Goal: Task Accomplishment & Management: Manage account settings

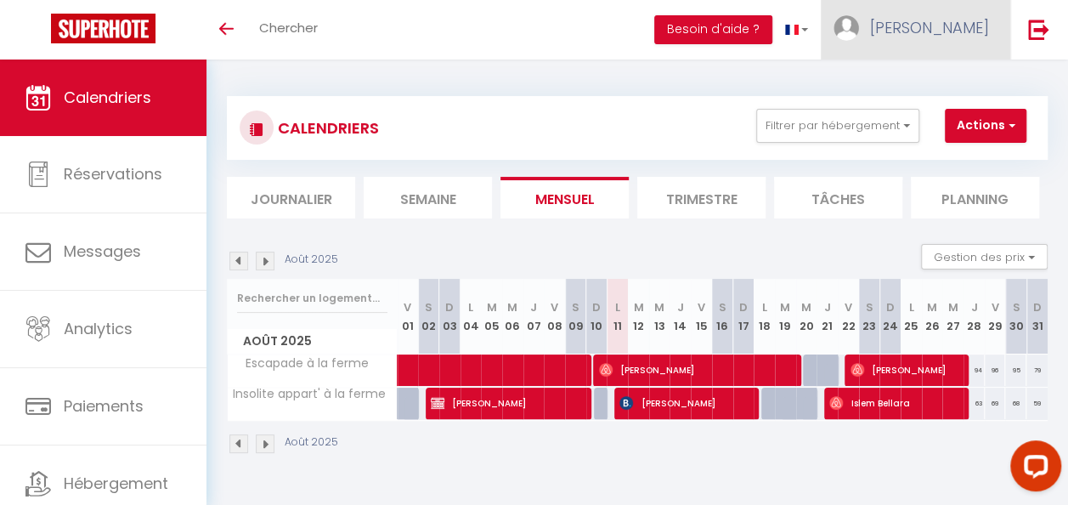
click at [957, 30] on span "[PERSON_NAME]" at bounding box center [929, 27] width 119 height 21
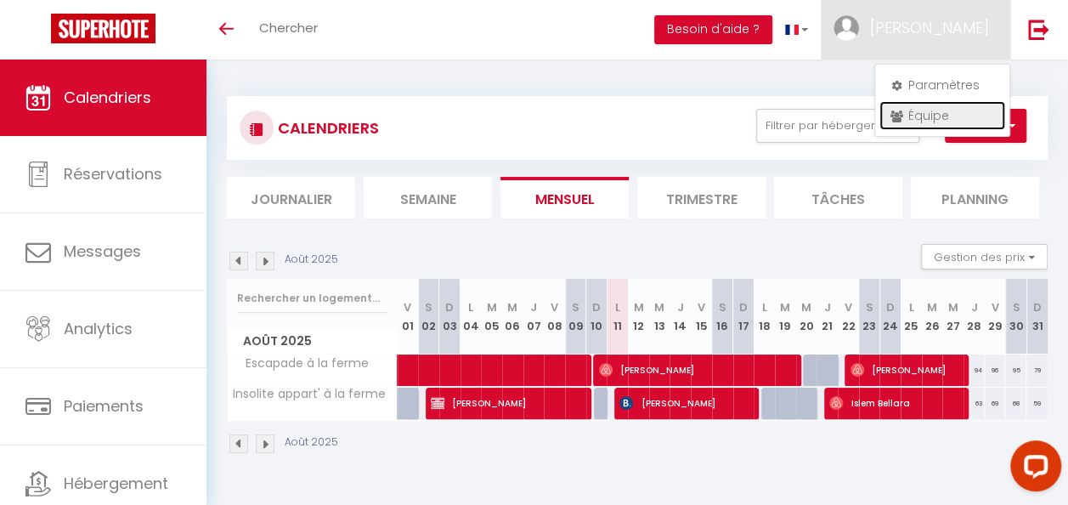
click at [928, 116] on link "Équipe" at bounding box center [942, 115] width 126 height 29
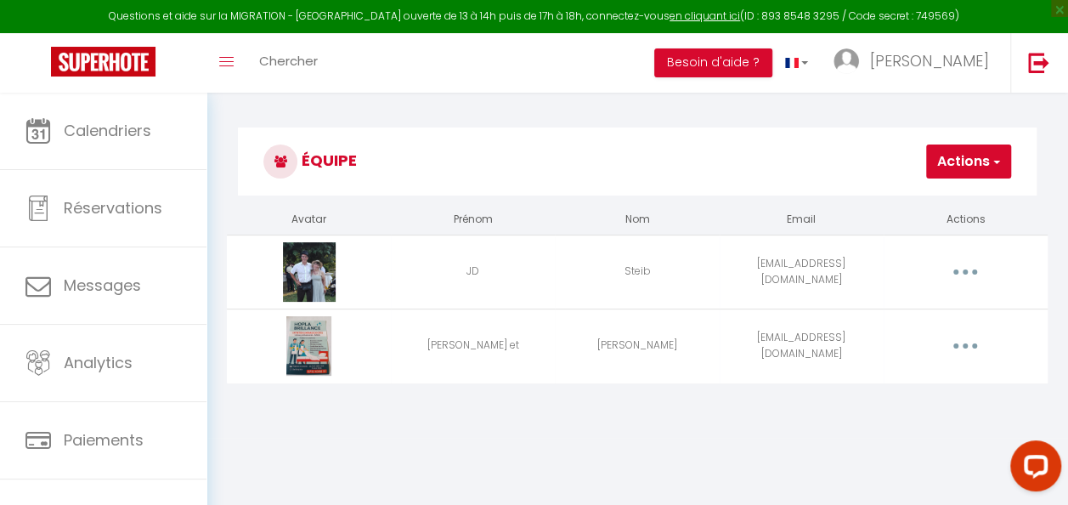
click at [972, 344] on button "button" at bounding box center [965, 346] width 45 height 32
click at [873, 386] on link "Editer" at bounding box center [920, 387] width 126 height 29
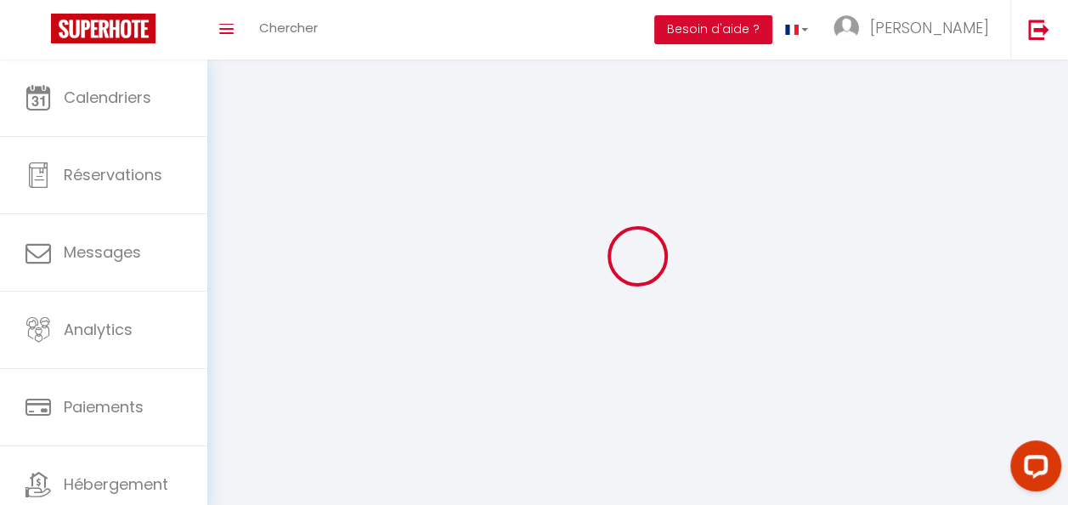
type input "[PERSON_NAME] et"
type input "[PERSON_NAME]"
type input "[EMAIL_ADDRESS][DOMAIN_NAME]"
type textarea "[URL][DOMAIN_NAME]"
checkbox input "true"
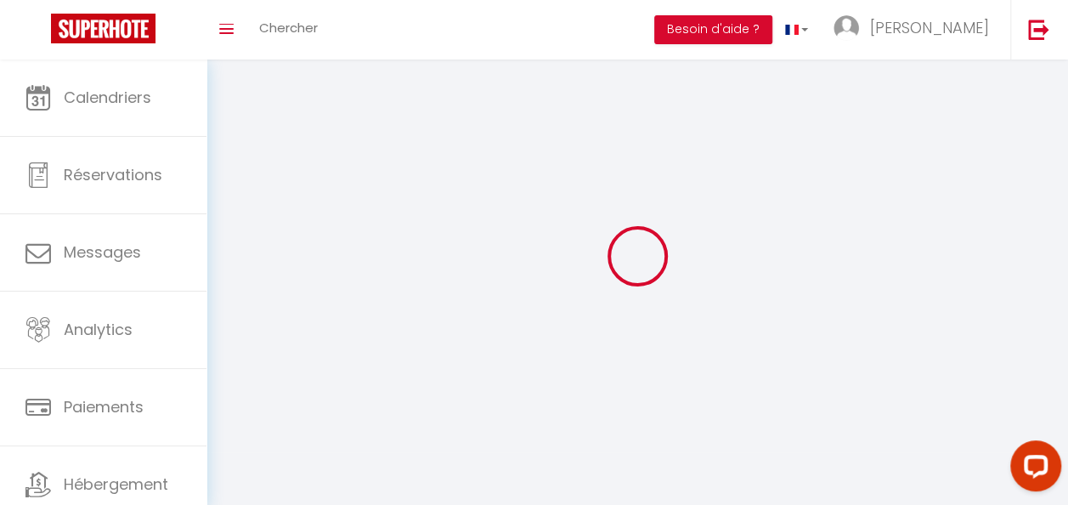
checkbox input "false"
checkbox input "true"
checkbox input "false"
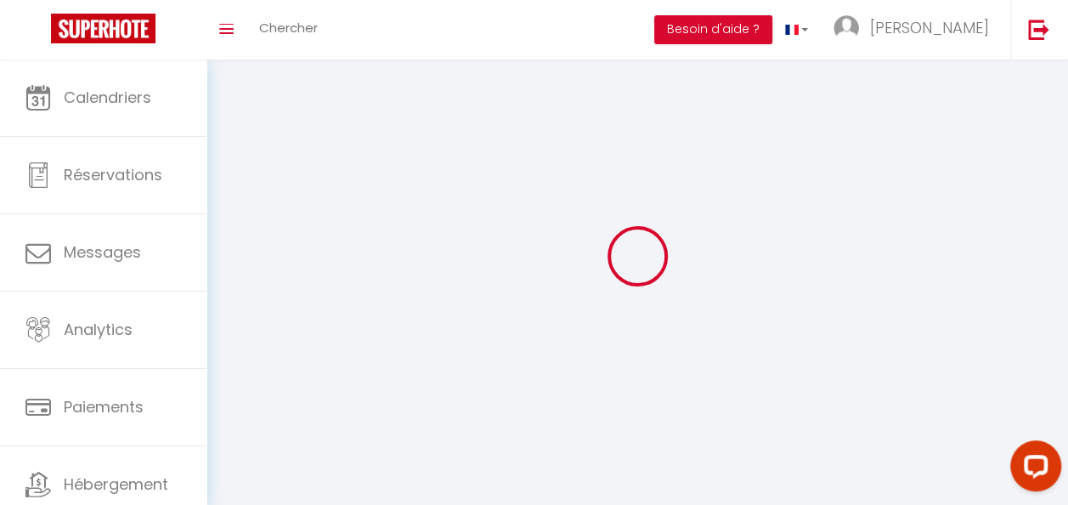
checkbox input "true"
checkbox input "false"
checkbox input "true"
checkbox input "false"
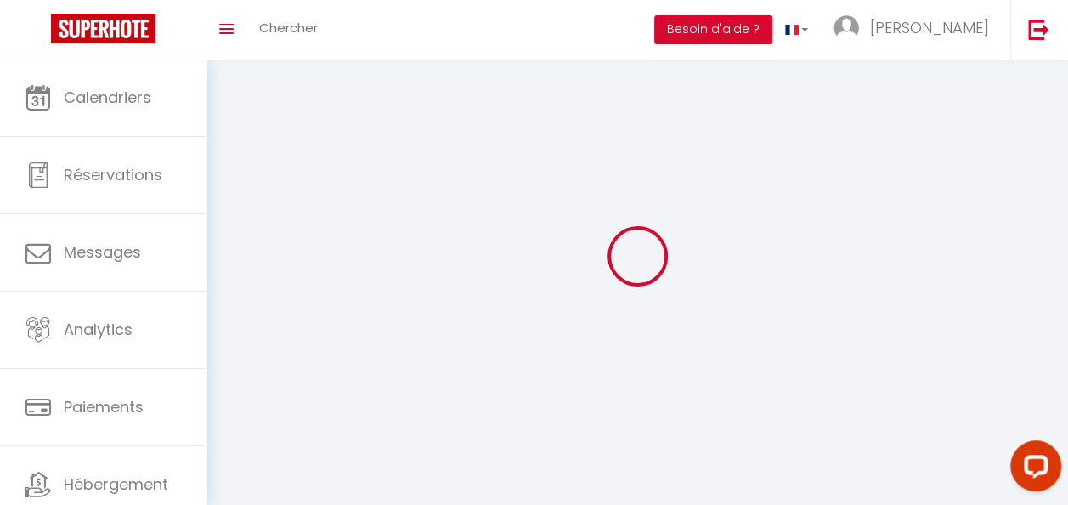
checkbox input "false"
checkbox input "true"
checkbox input "false"
checkbox input "true"
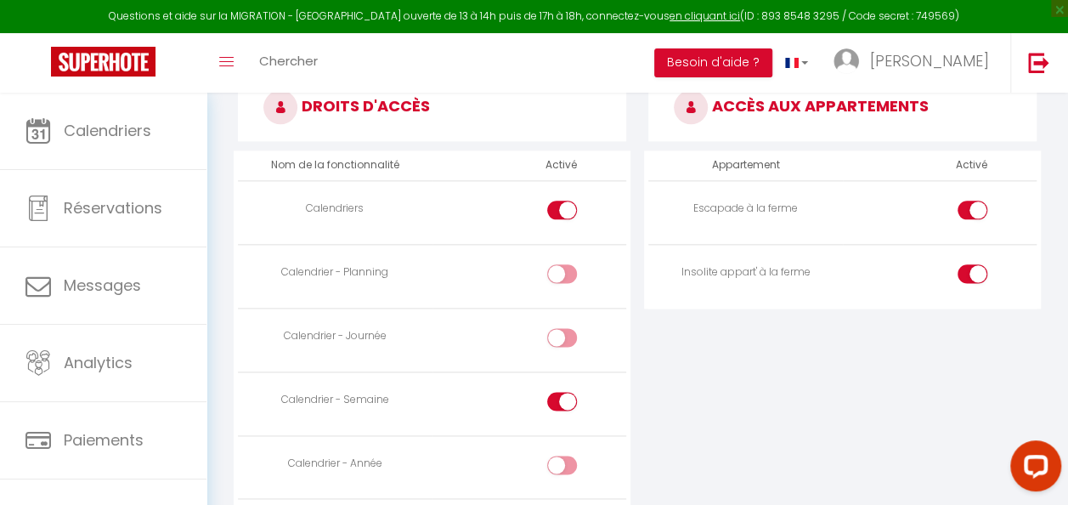
scroll to position [1019, 0]
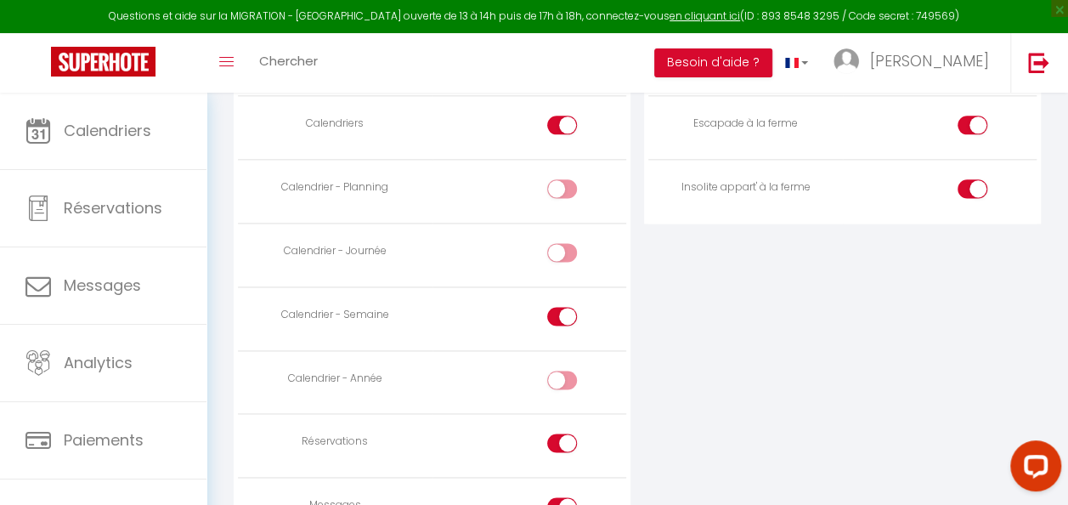
click at [567, 375] on input "checkbox" at bounding box center [577, 382] width 30 height 25
checkbox input "true"
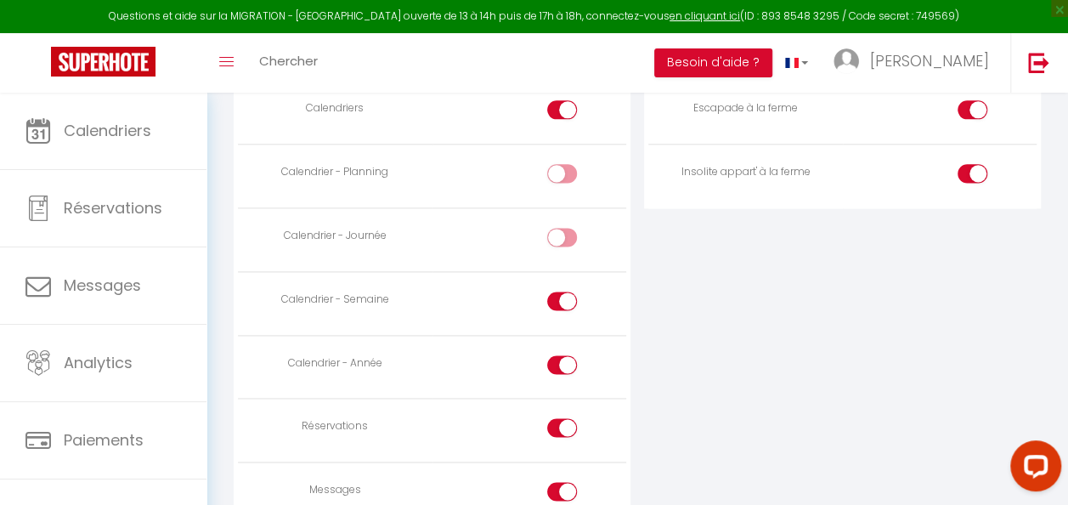
scroll to position [1008, 0]
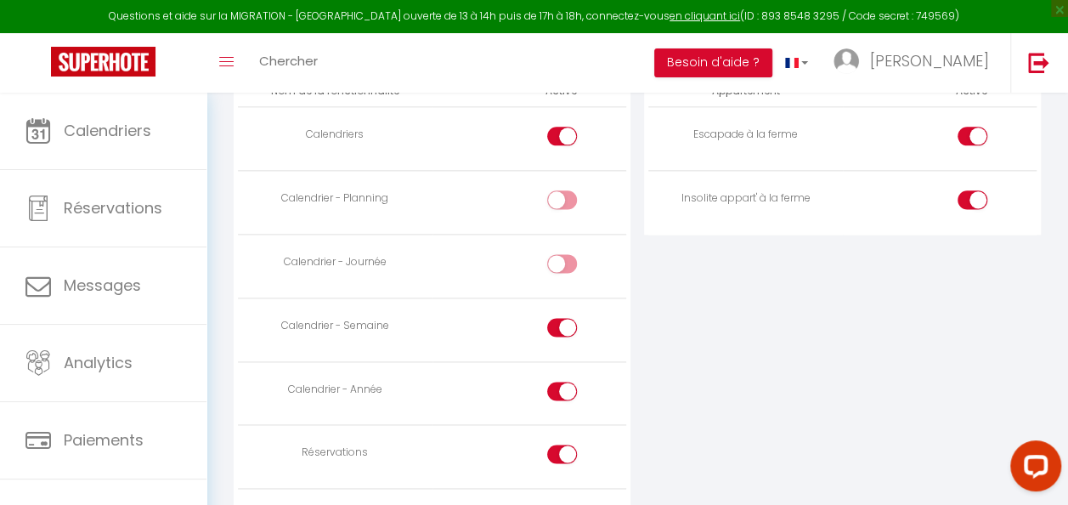
click at [573, 199] on input "checkbox" at bounding box center [577, 202] width 30 height 25
checkbox input "true"
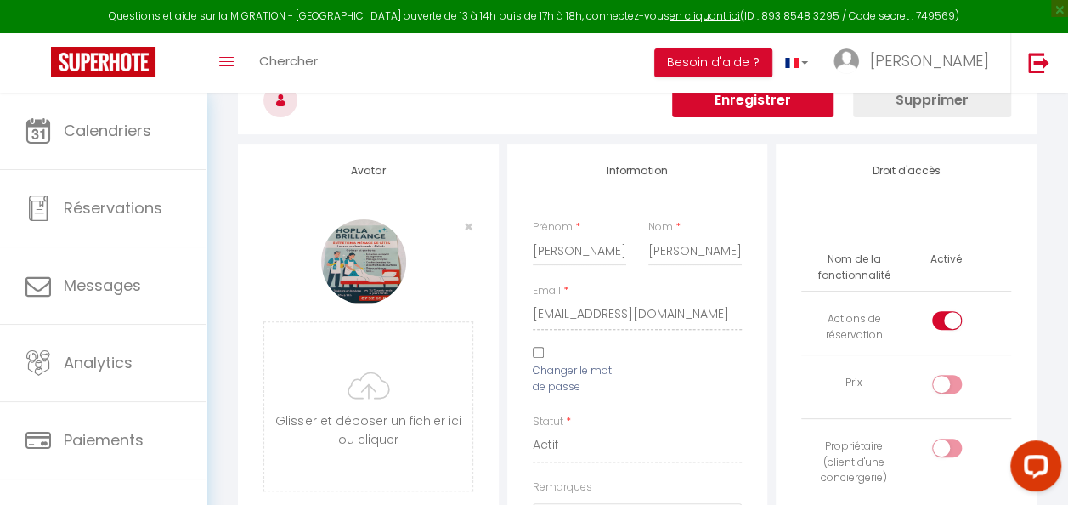
scroll to position [0, 0]
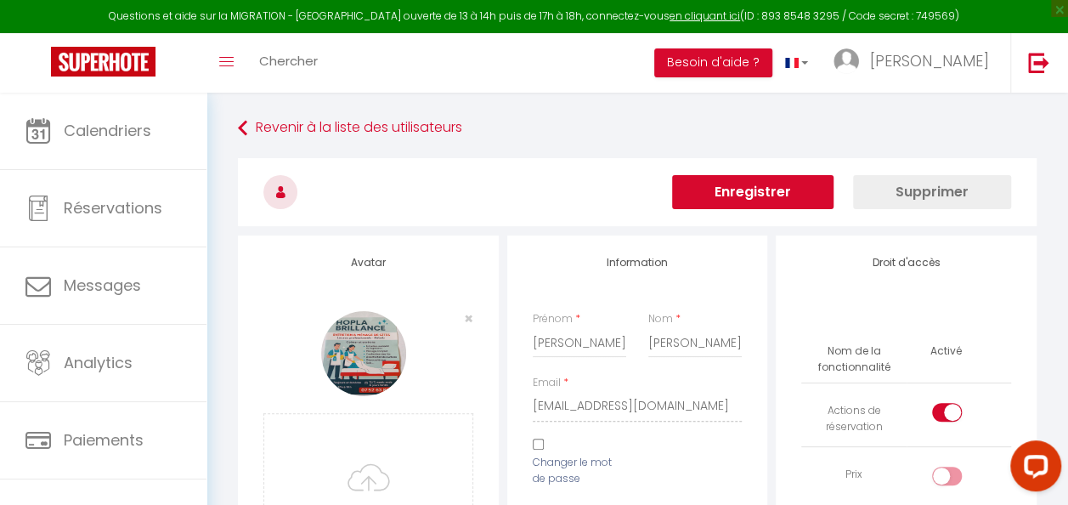
click at [759, 185] on button "Enregistrer" at bounding box center [752, 192] width 161 height 34
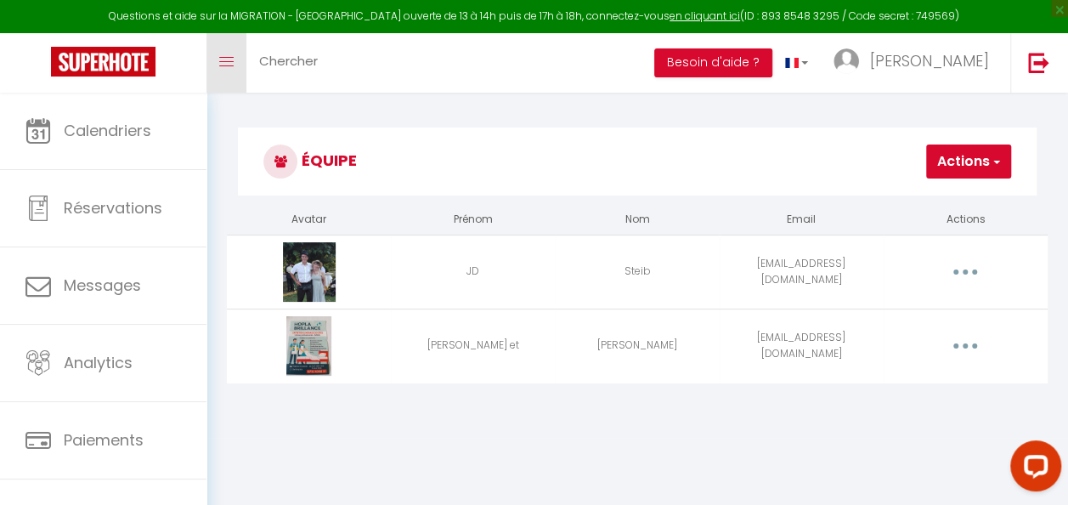
click at [233, 59] on icon "Toggle menubar" at bounding box center [226, 62] width 14 height 10
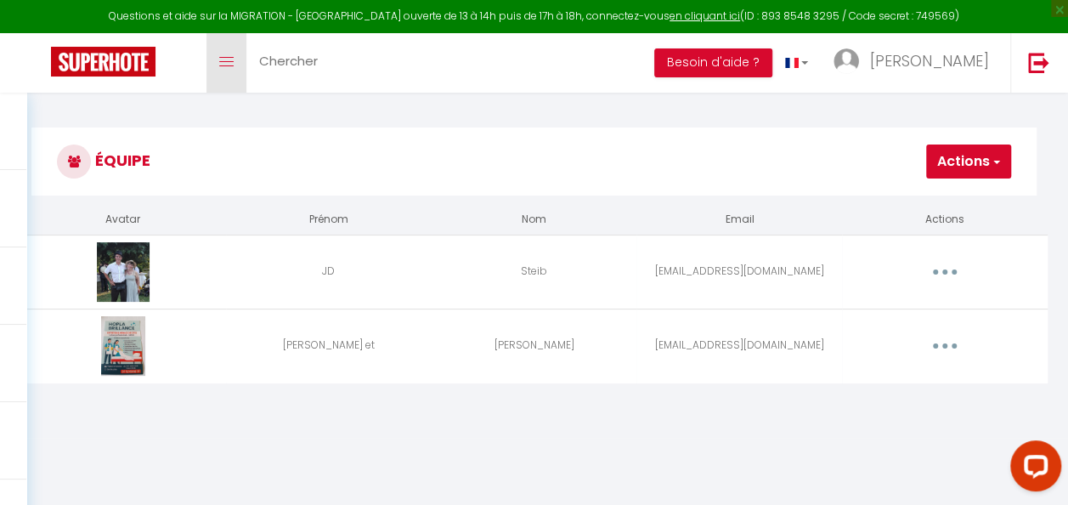
click at [233, 59] on icon "Toggle menubar" at bounding box center [226, 62] width 14 height 10
